Goal: Task Accomplishment & Management: Manage account settings

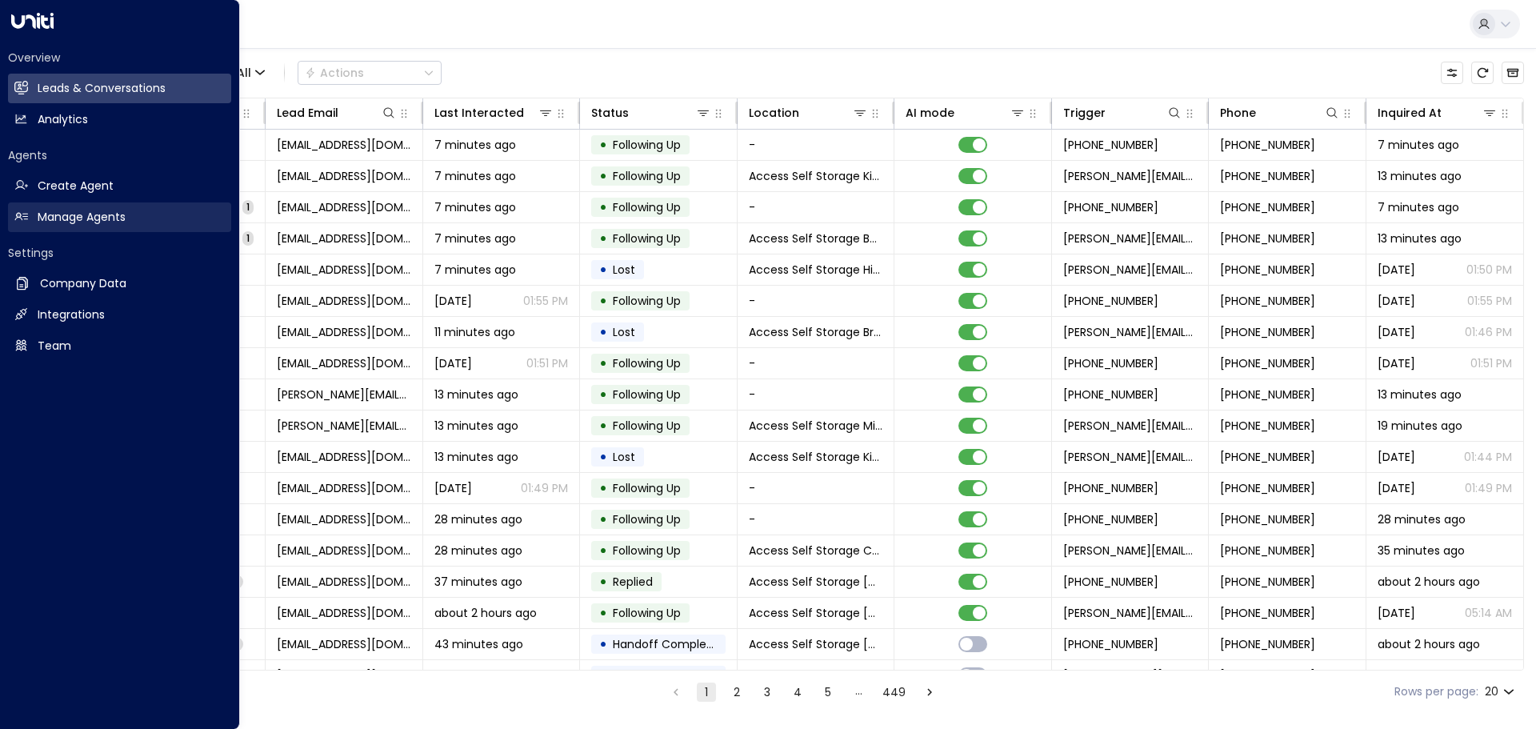
click at [66, 218] on h2 "Manage Agents" at bounding box center [82, 217] width 88 height 17
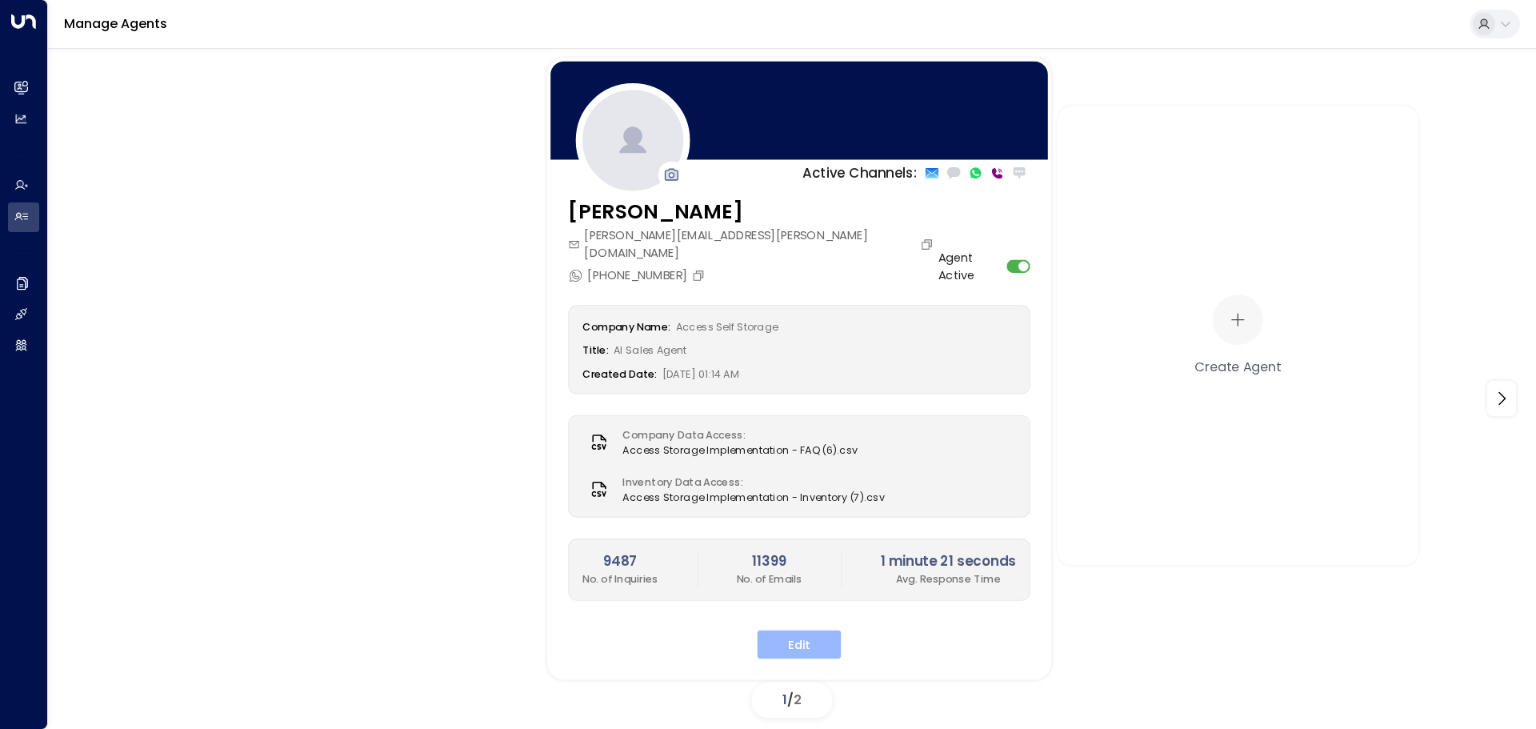
click at [803, 630] on button "Edit" at bounding box center [800, 644] width 84 height 29
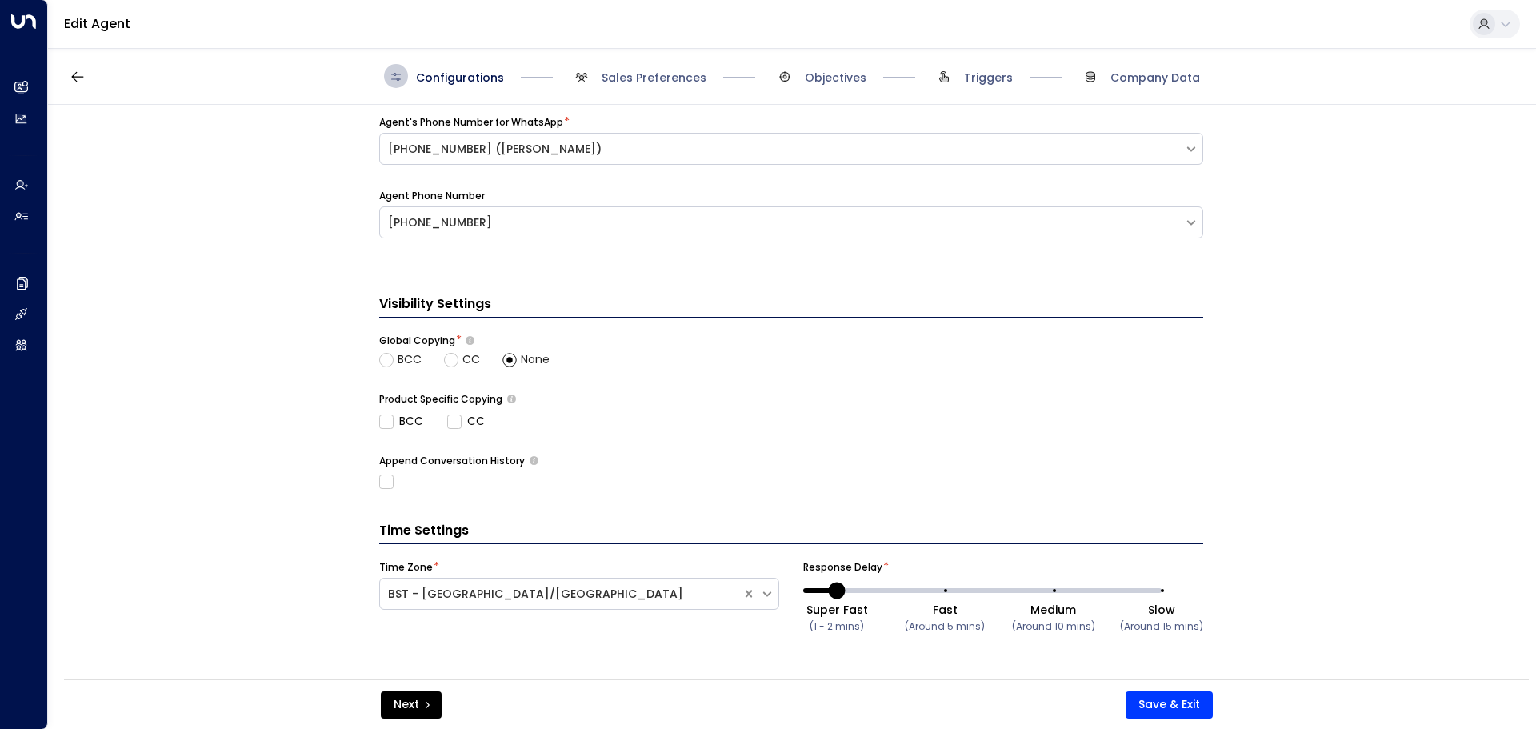
scroll to position [528, 0]
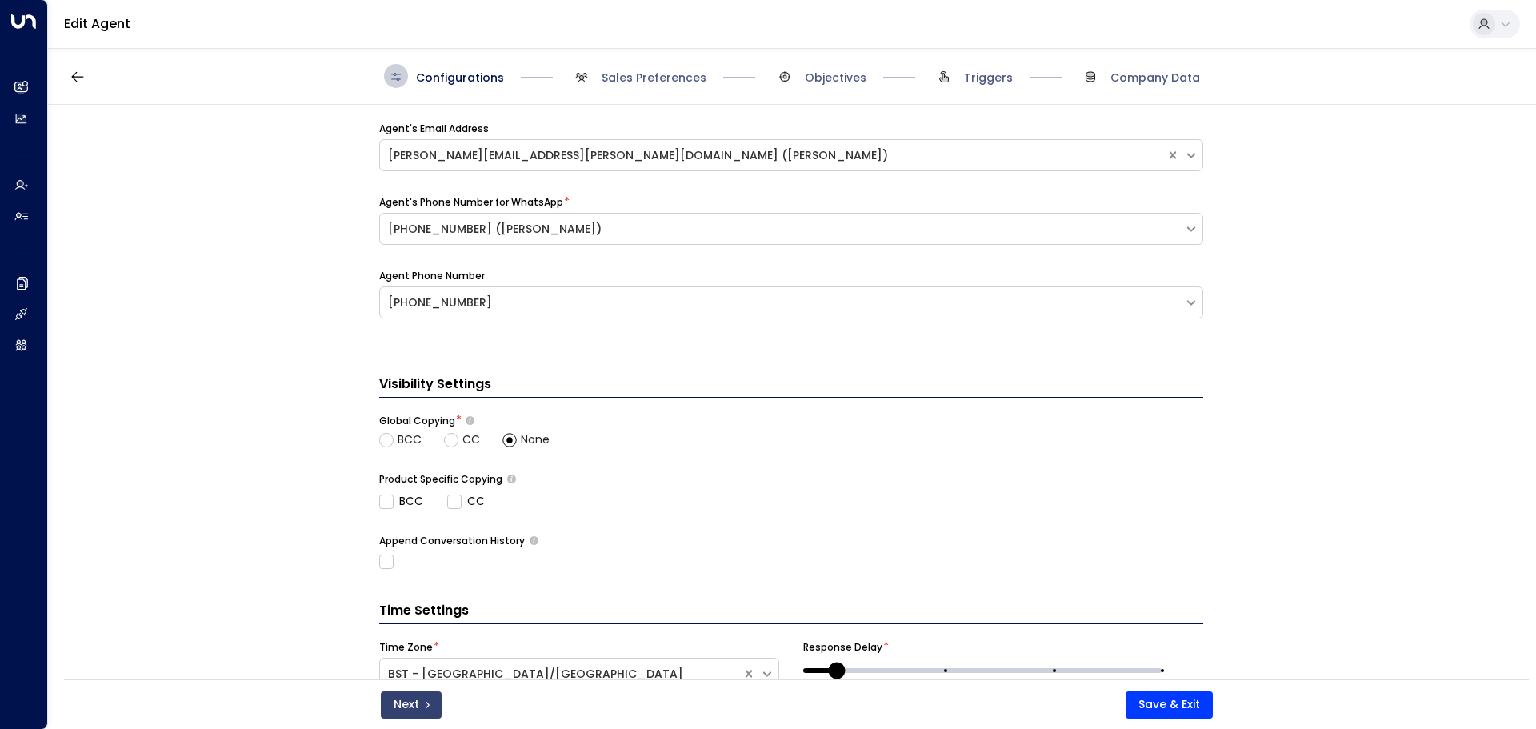
click at [419, 704] on button "Next" at bounding box center [411, 704] width 61 height 27
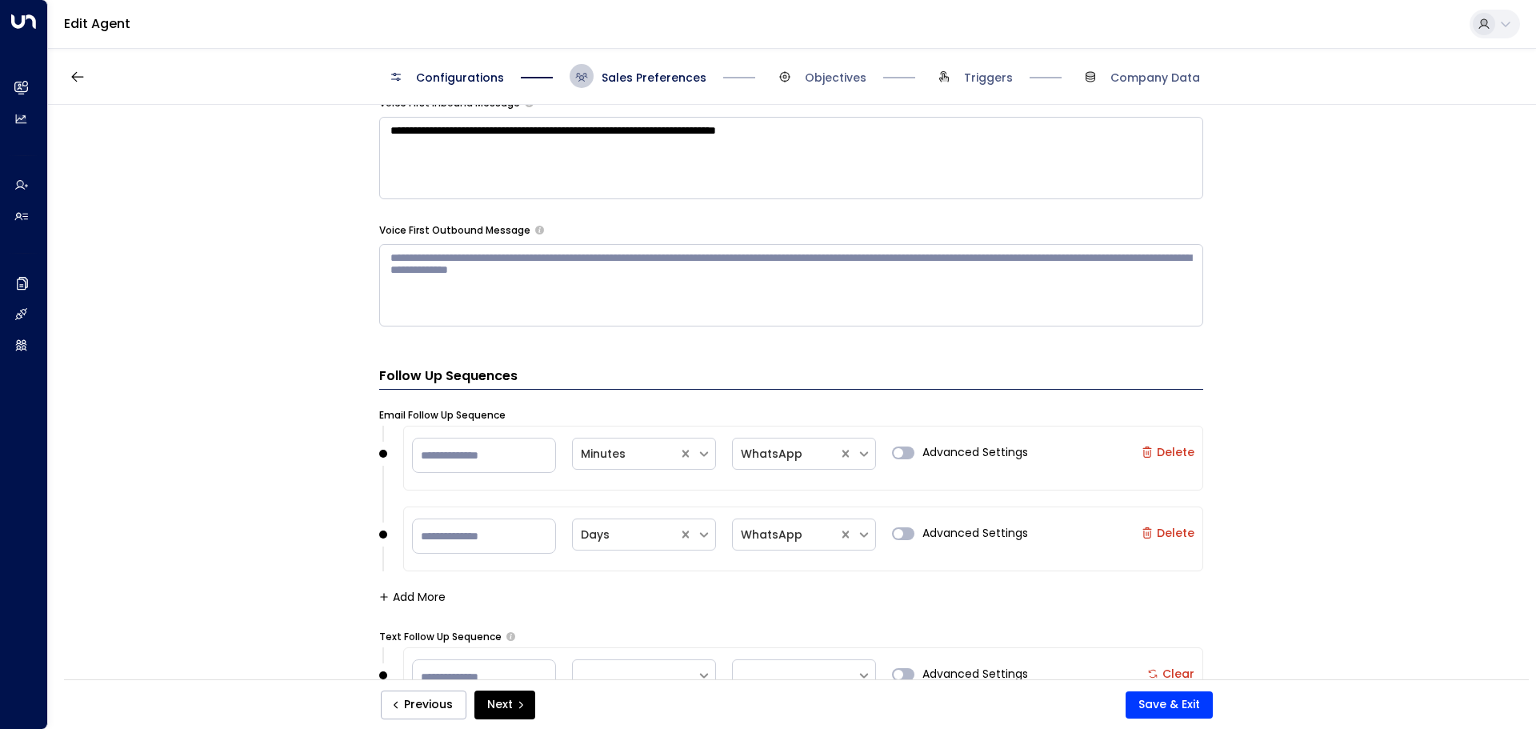
scroll to position [1583, 0]
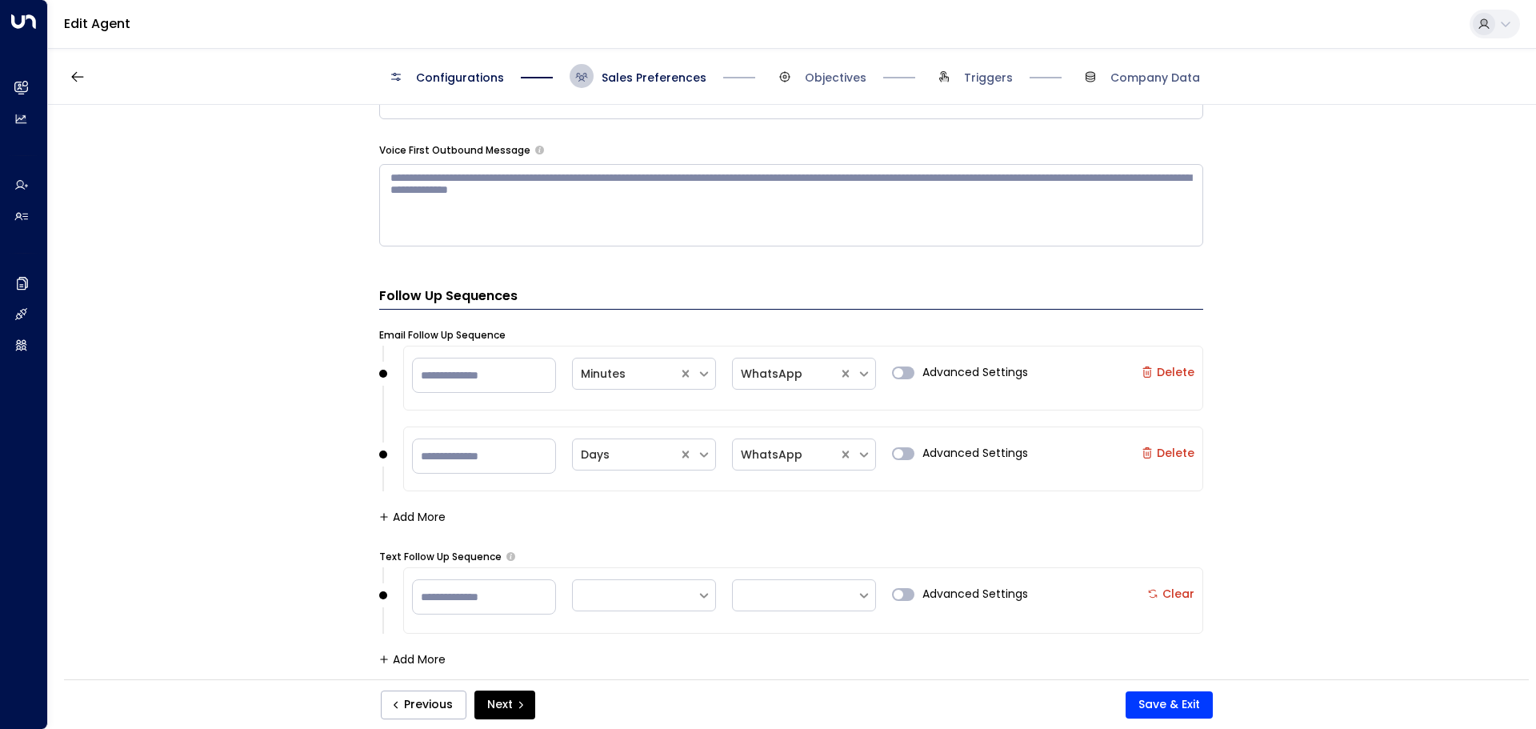
click at [945, 456] on span "Advanced Settings" at bounding box center [975, 453] width 106 height 17
click at [492, 703] on button "Next" at bounding box center [504, 704] width 61 height 29
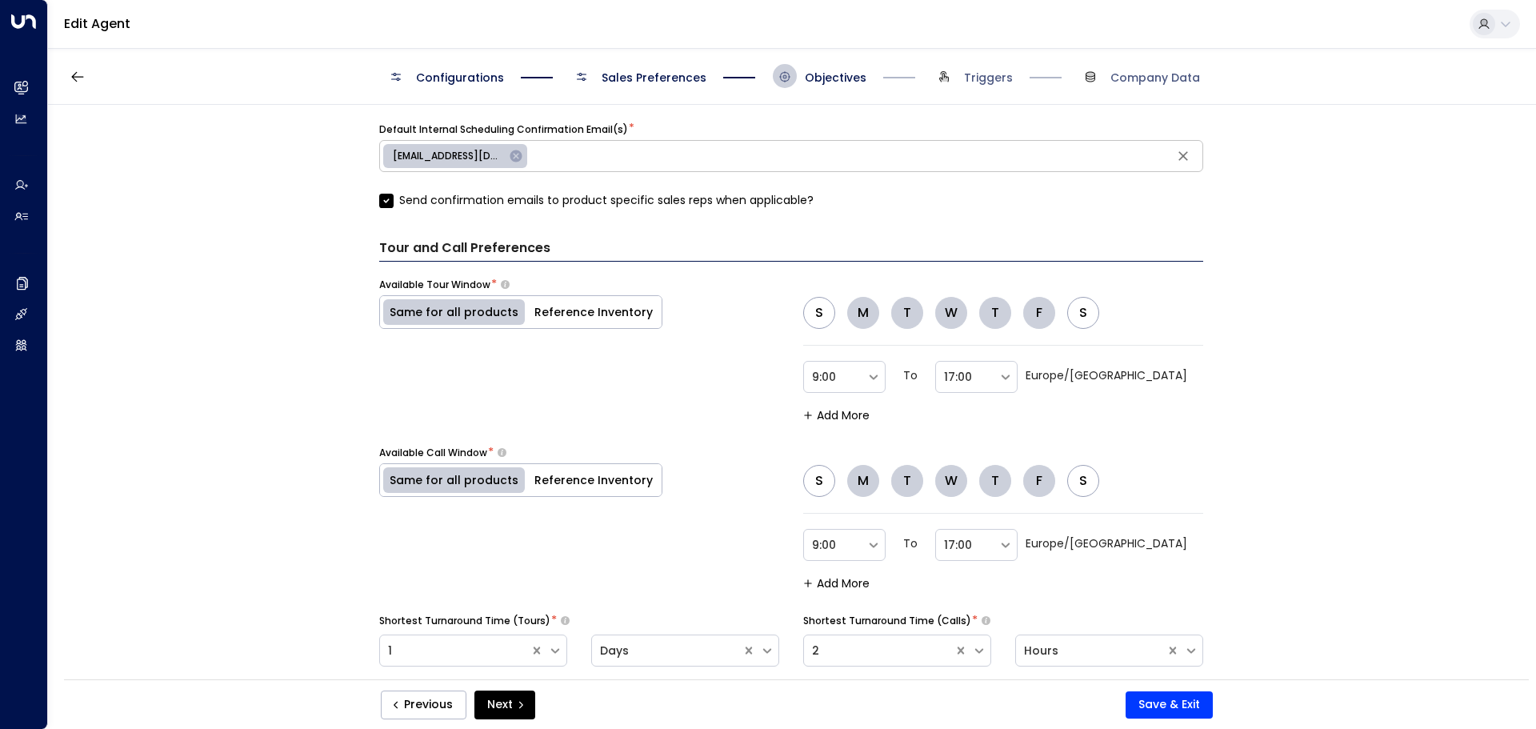
scroll to position [917, 0]
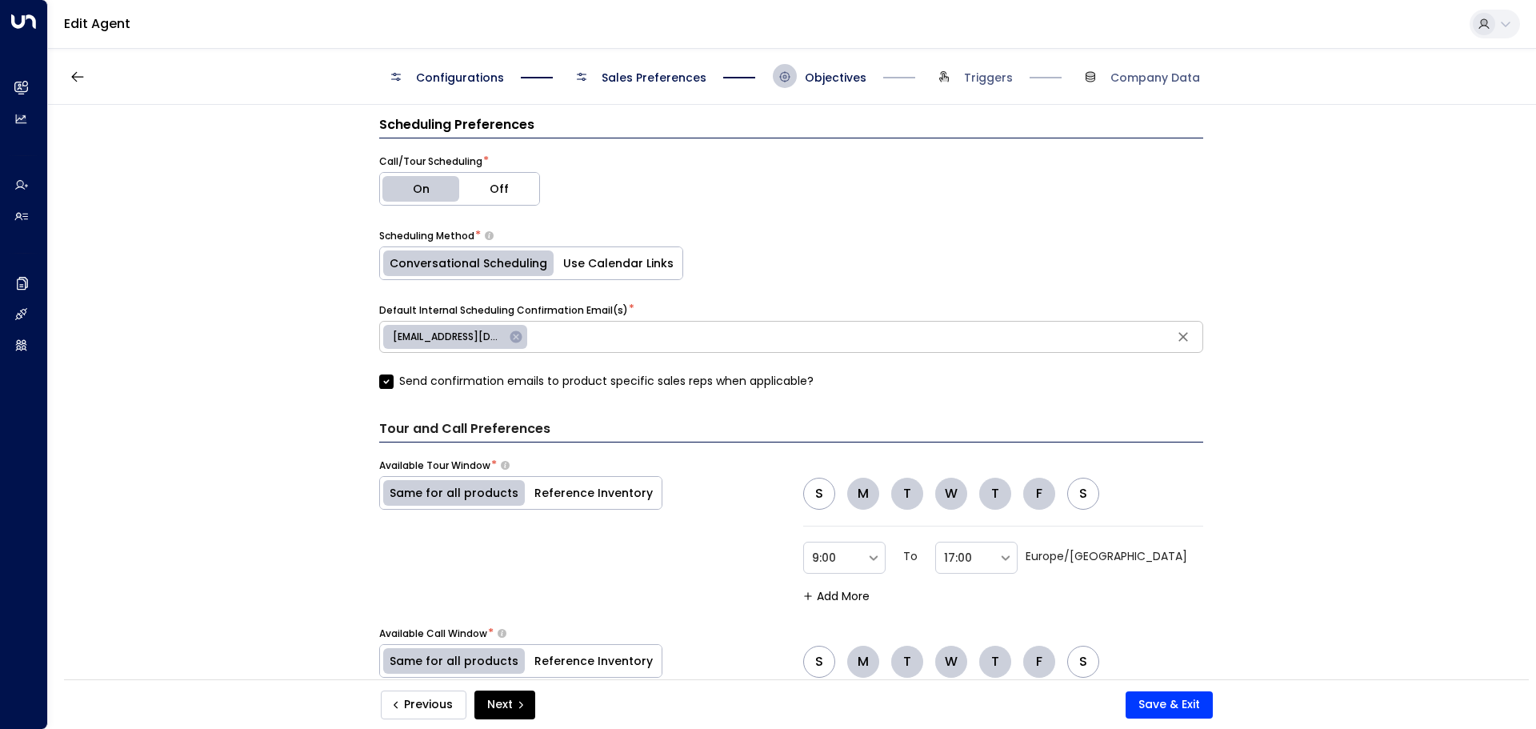
click at [409, 705] on button "Previous" at bounding box center [424, 704] width 86 height 29
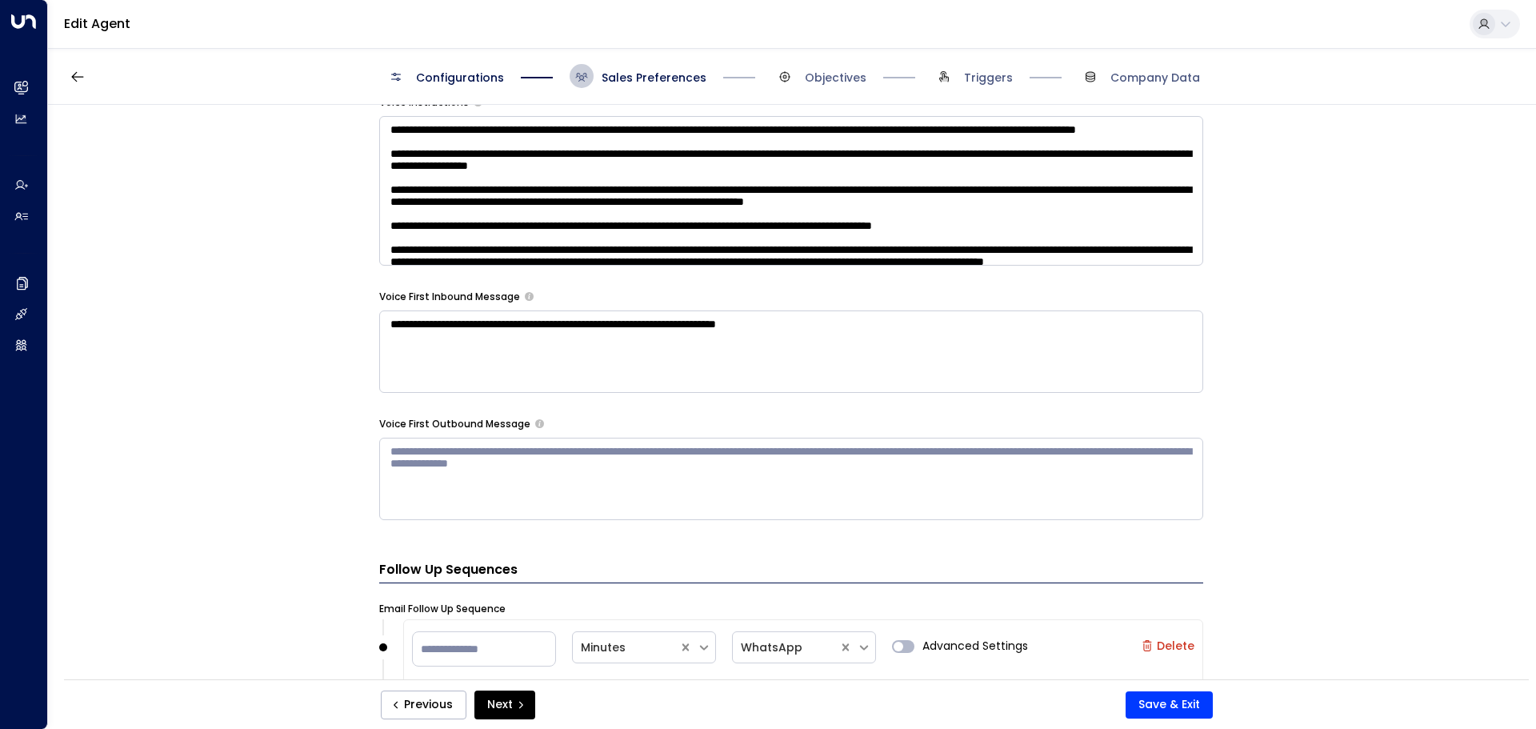
scroll to position [1263, 0]
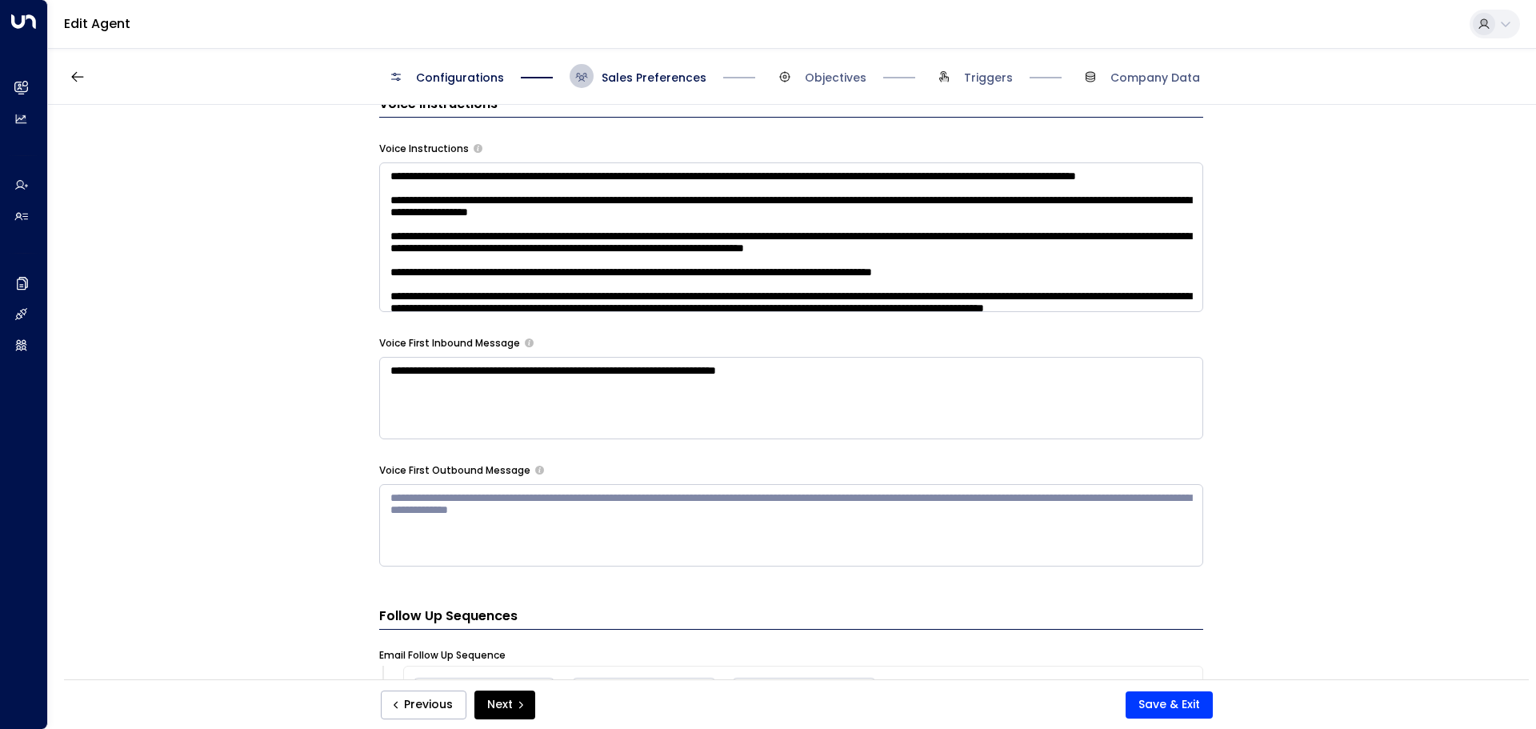
click at [114, 253] on div "**********" at bounding box center [791, 397] width 1486 height 585
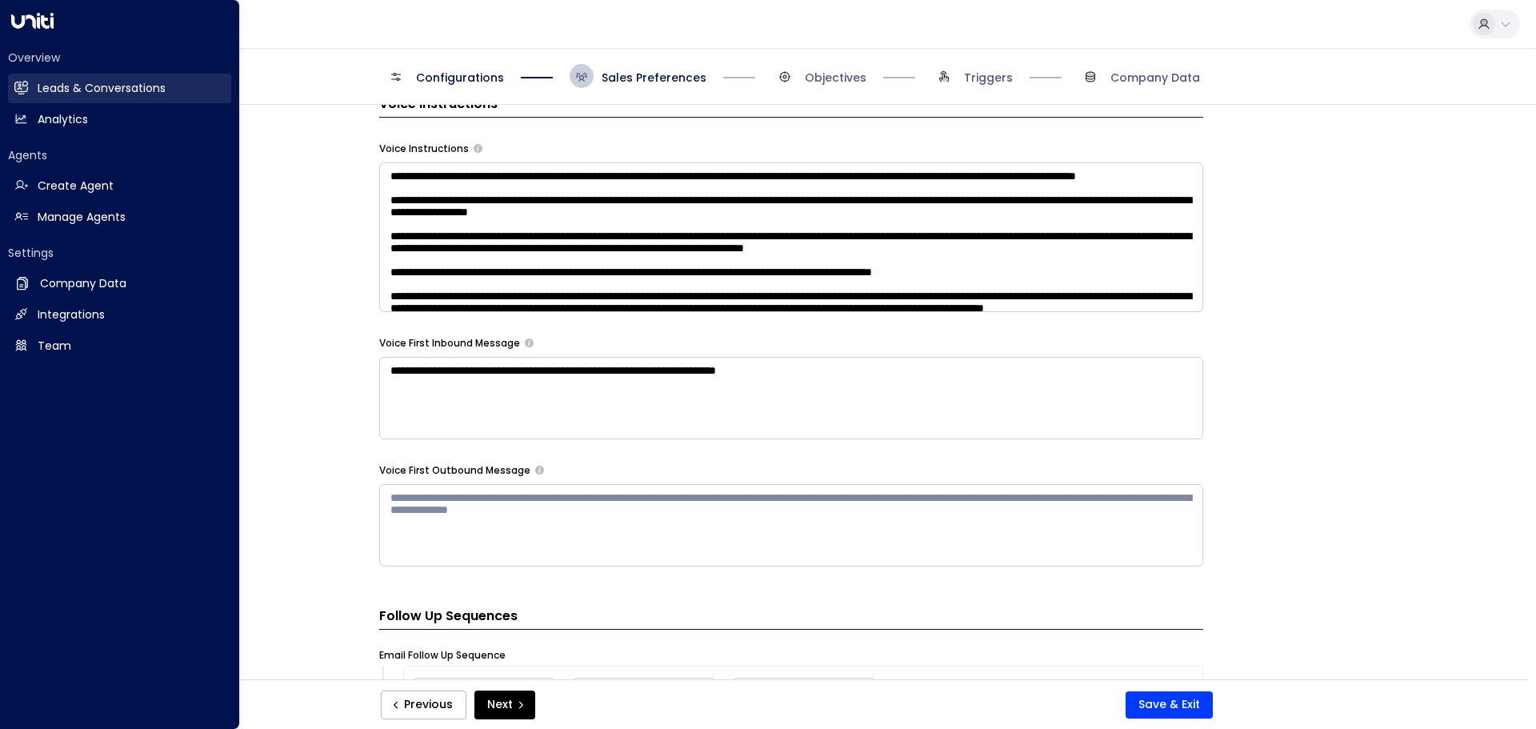
click at [51, 86] on h2 "Leads & Conversations" at bounding box center [102, 88] width 128 height 17
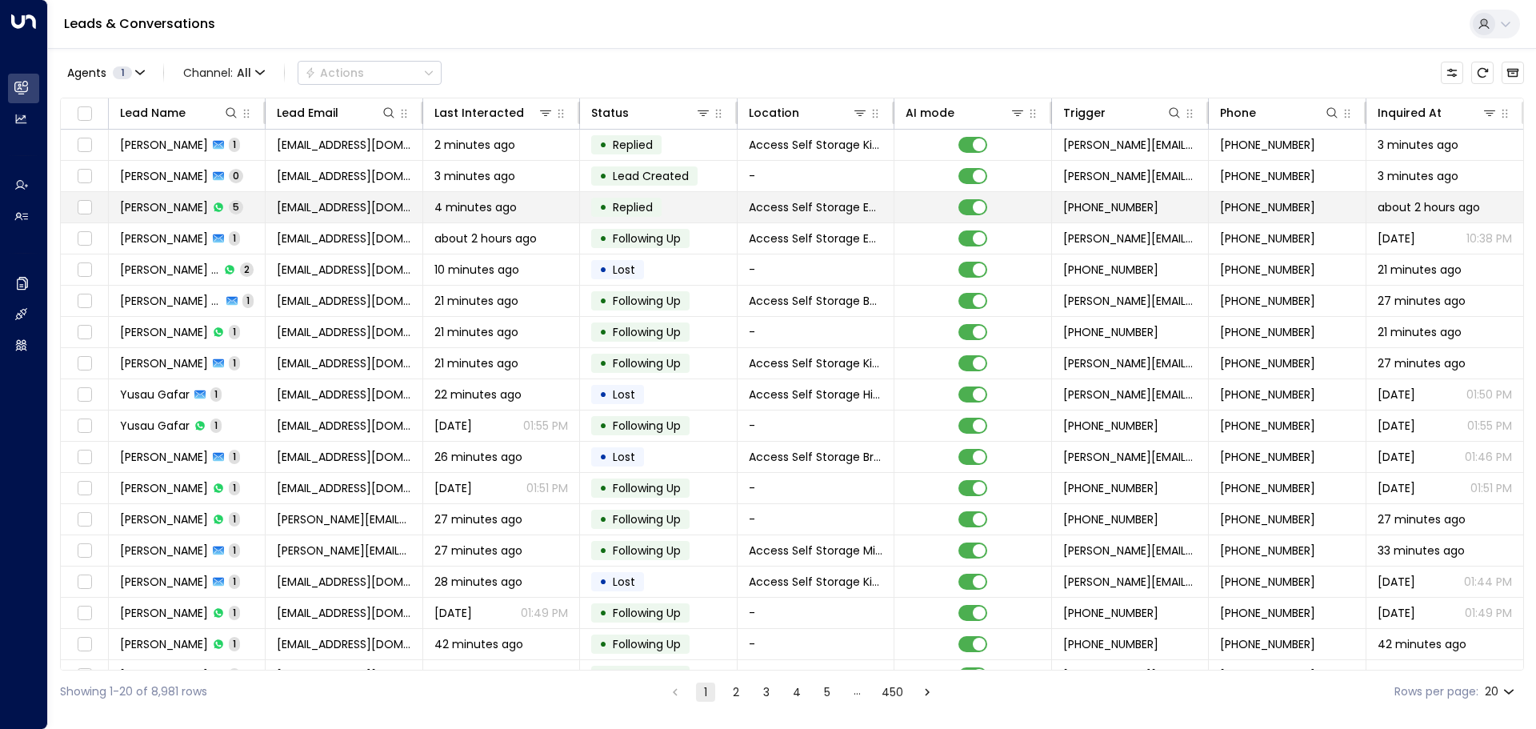
click at [250, 208] on td "[PERSON_NAME] 5" at bounding box center [187, 207] width 157 height 30
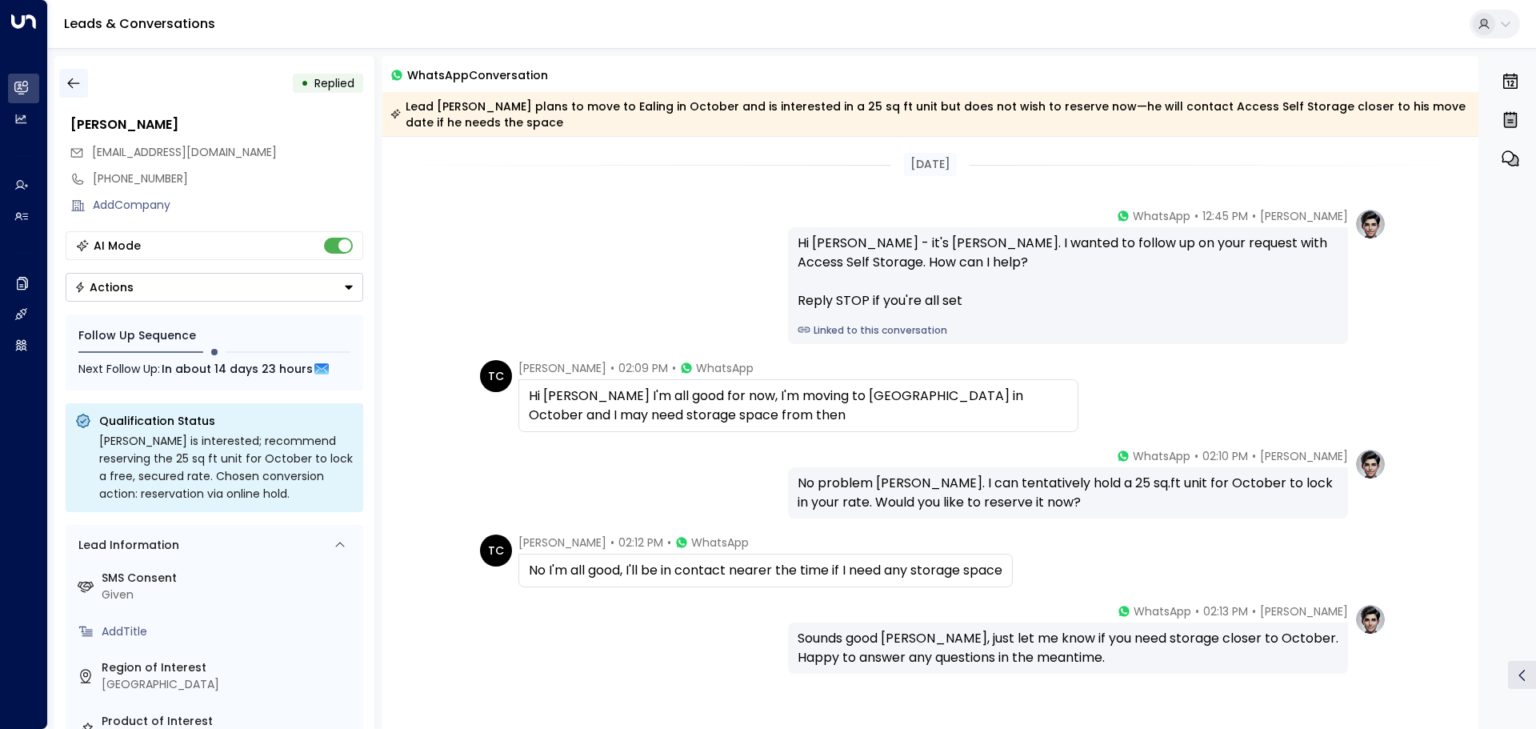
click at [81, 78] on icon "button" at bounding box center [74, 83] width 16 height 16
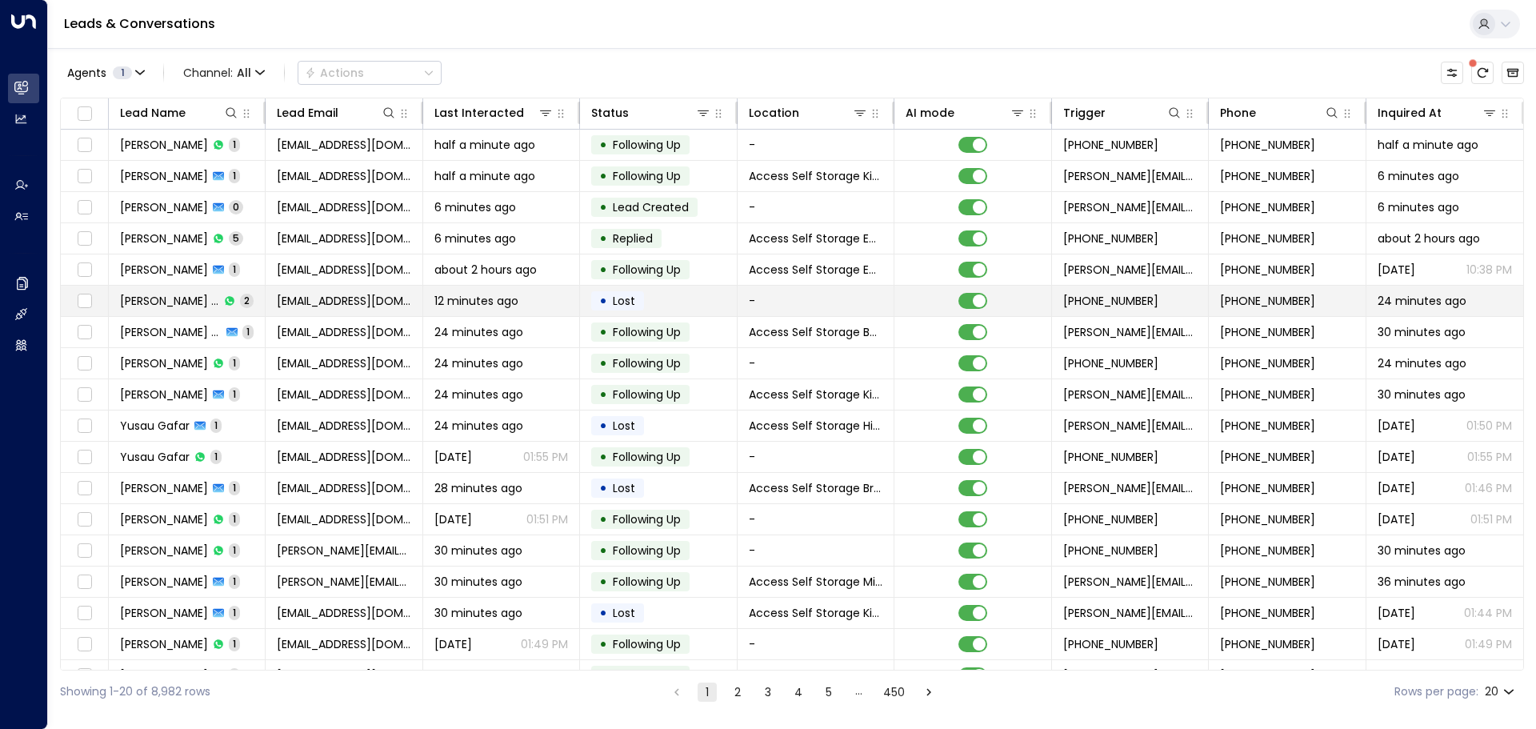
click at [233, 304] on td "[PERSON_NAME] [PERSON_NAME] 2" at bounding box center [187, 301] width 157 height 30
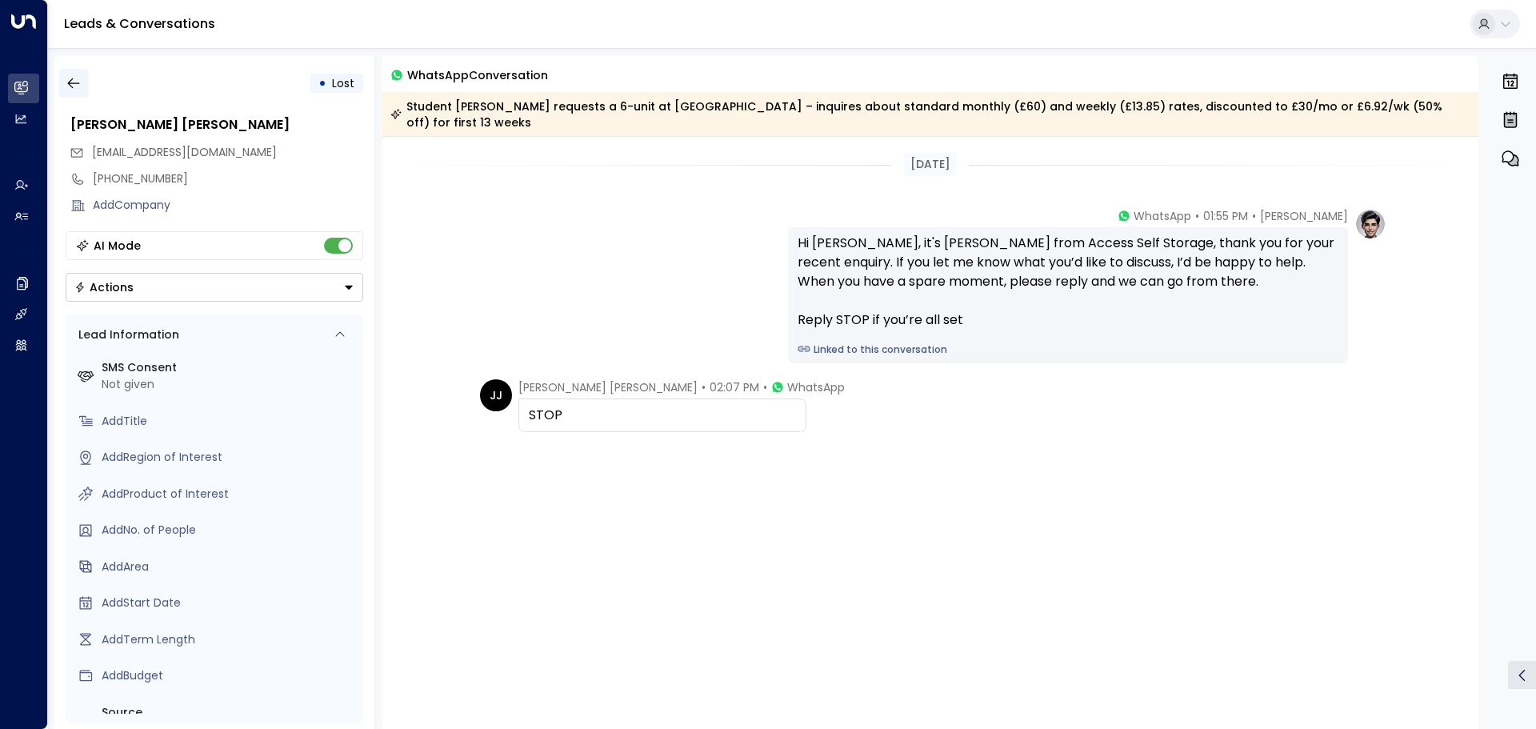
click at [67, 82] on icon "button" at bounding box center [74, 83] width 16 height 16
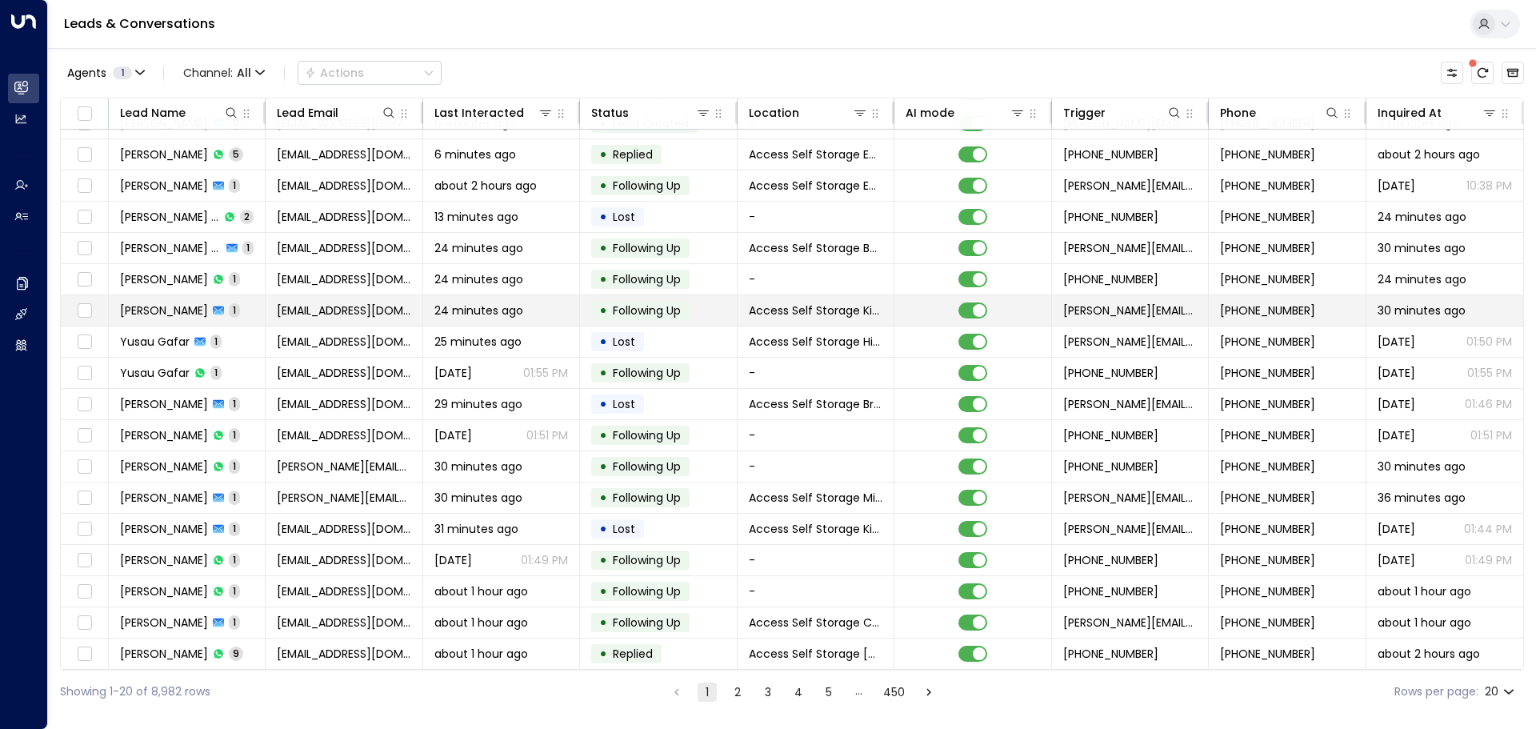
scroll to position [89, 0]
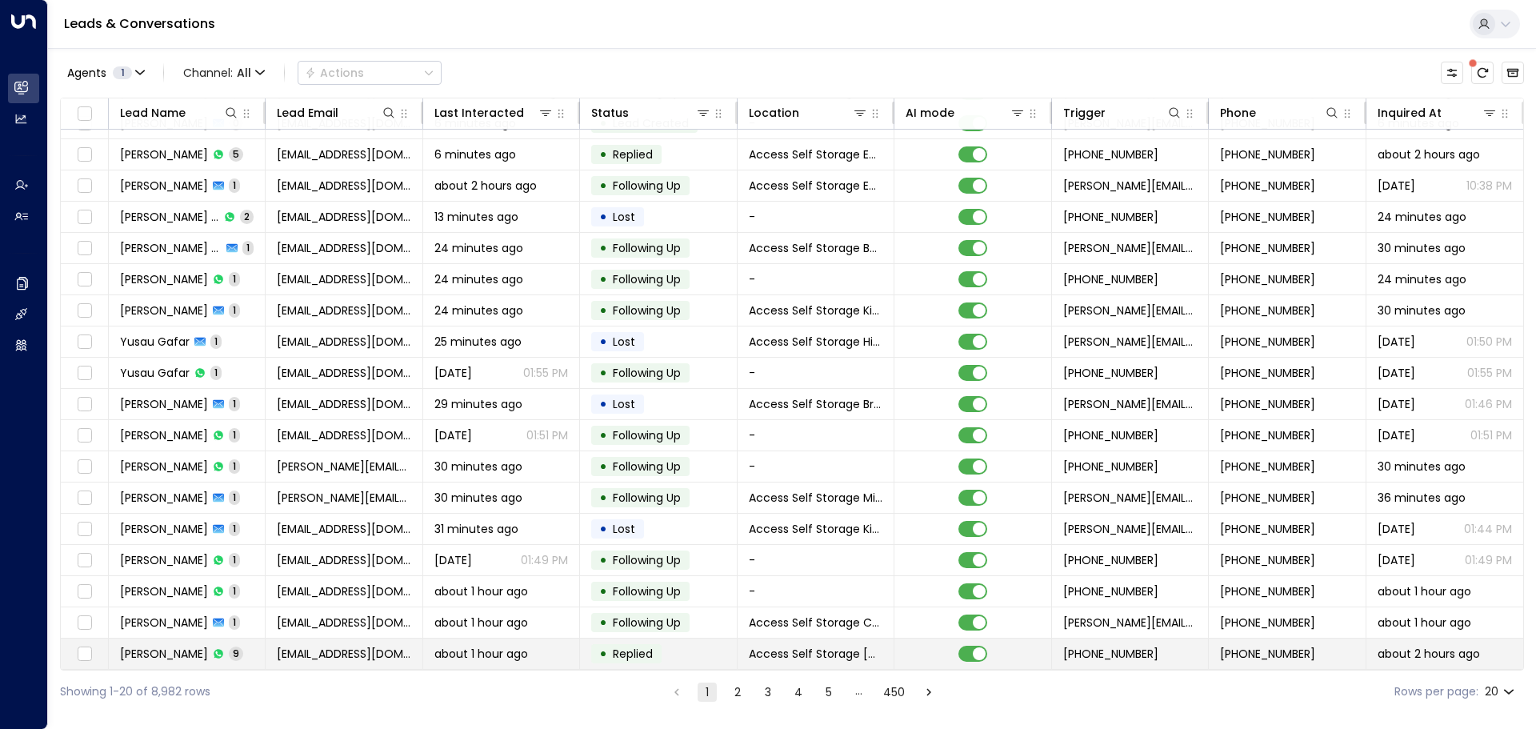
click at [254, 649] on td "[PERSON_NAME] 9" at bounding box center [187, 653] width 157 height 30
